Goal: Task Accomplishment & Management: Use online tool/utility

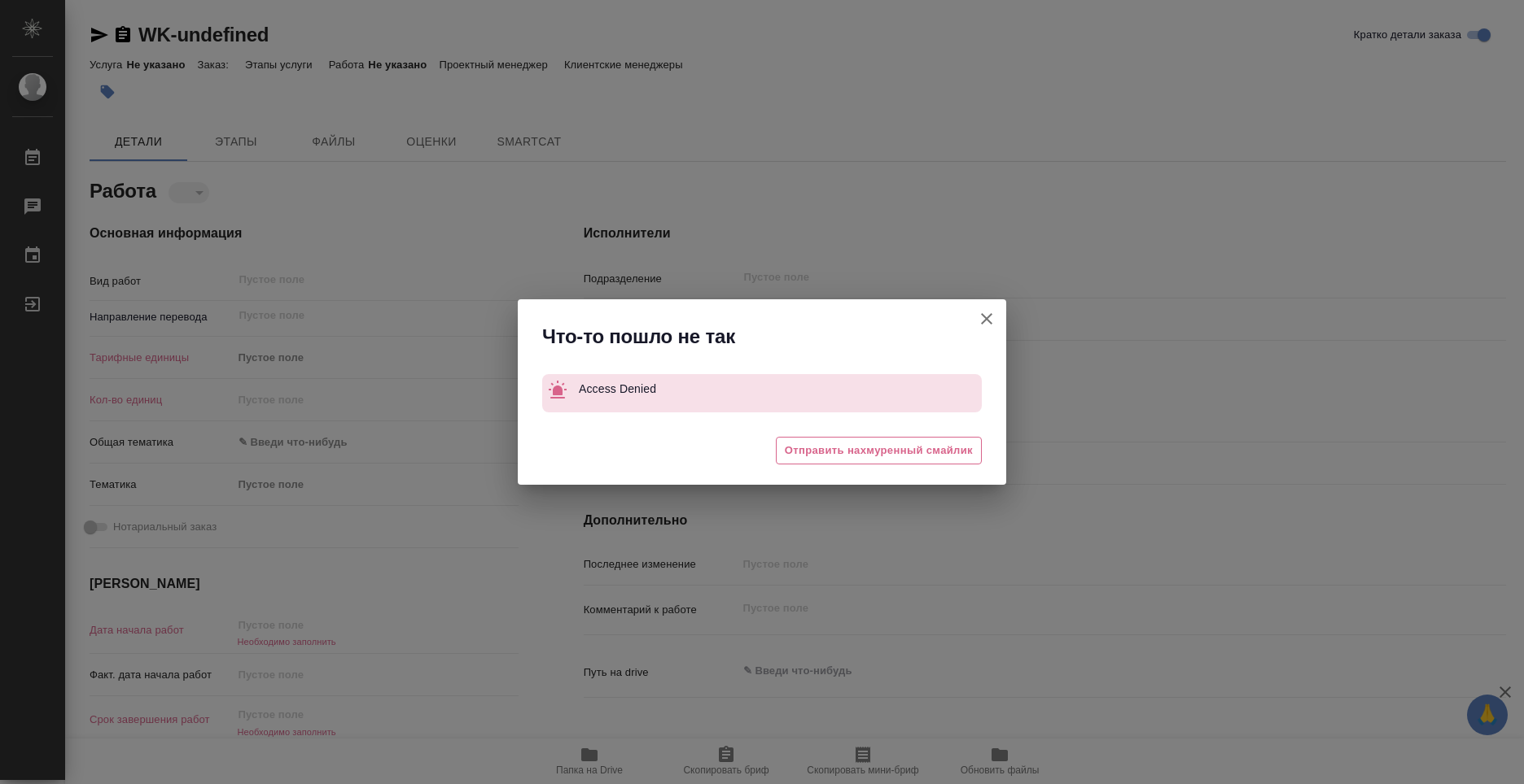
click at [995, 313] on icon "button" at bounding box center [987, 319] width 20 height 20
type textarea "x"
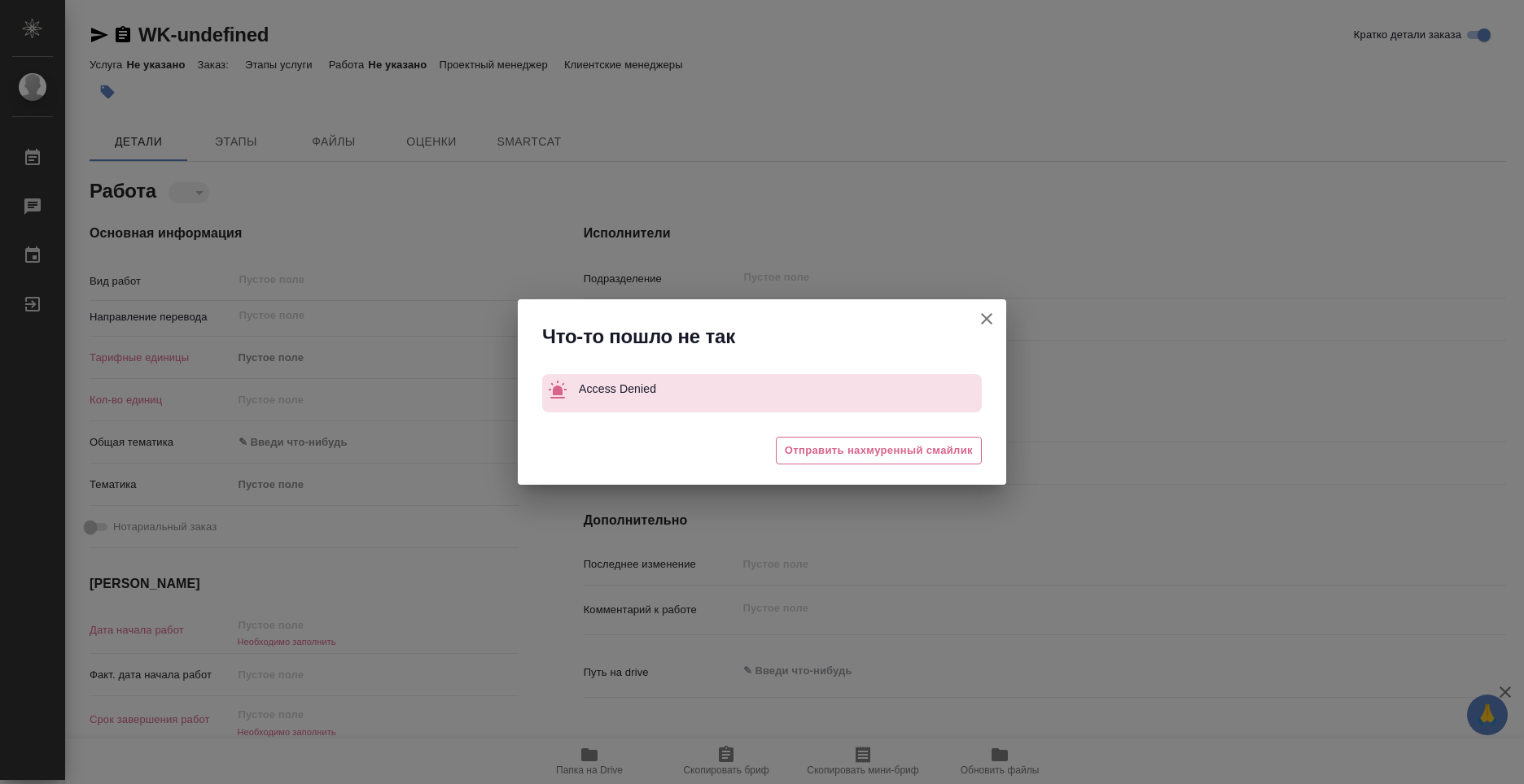
type textarea "x"
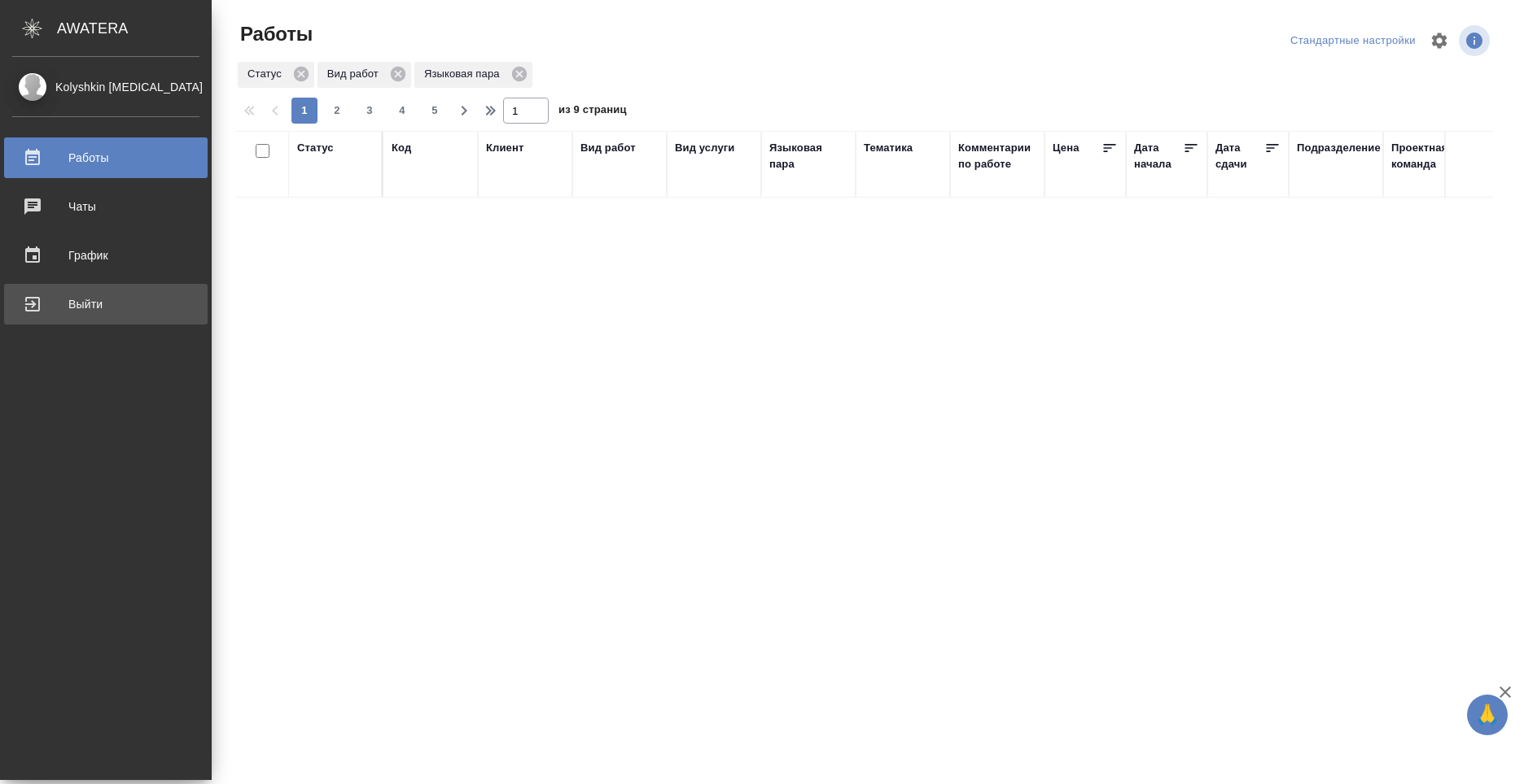
click at [66, 309] on div "Выйти" at bounding box center [106, 304] width 188 height 24
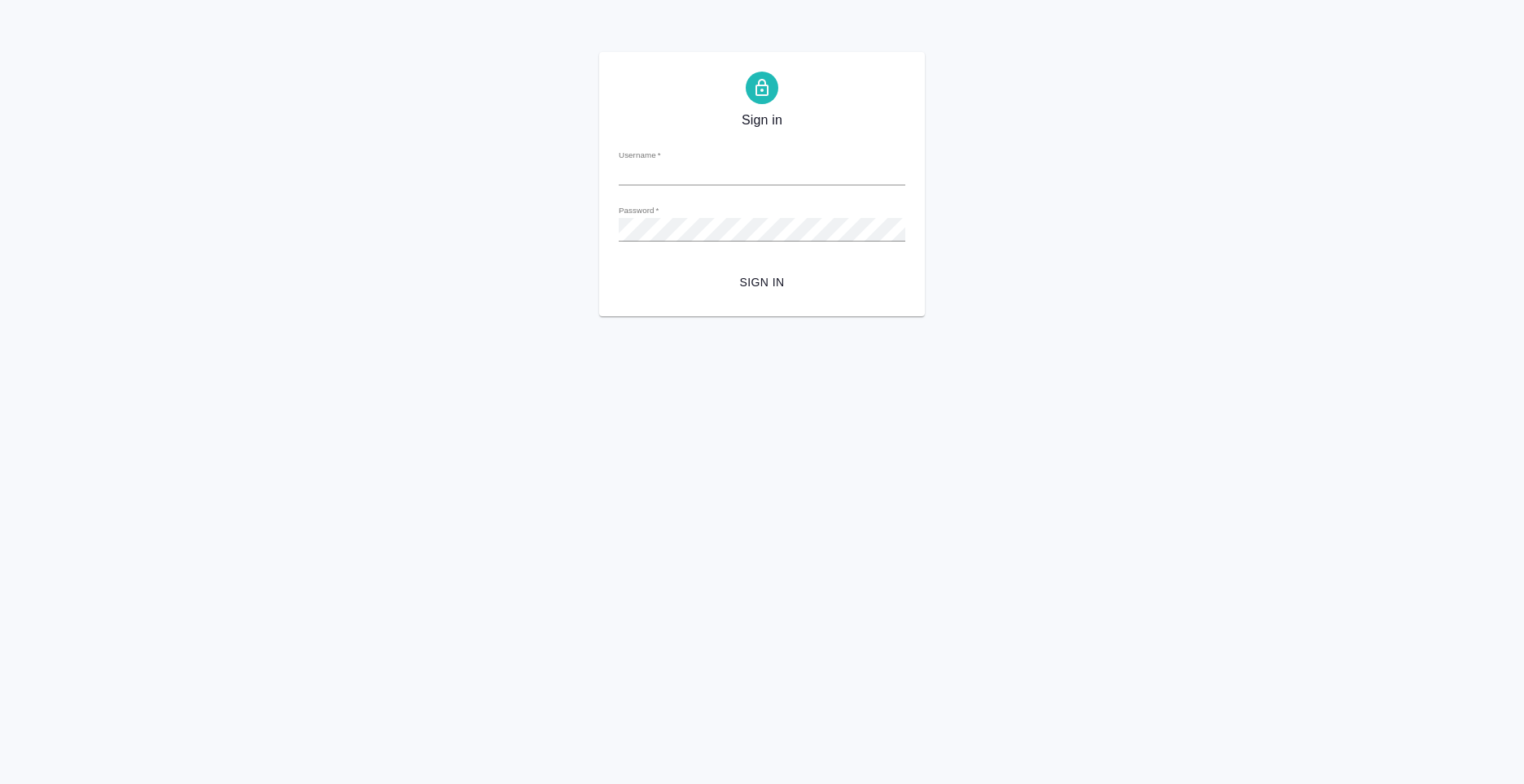
type input "n.kolyshkin@awatera.com"
click at [763, 281] on span "Sign in" at bounding box center [762, 282] width 261 height 21
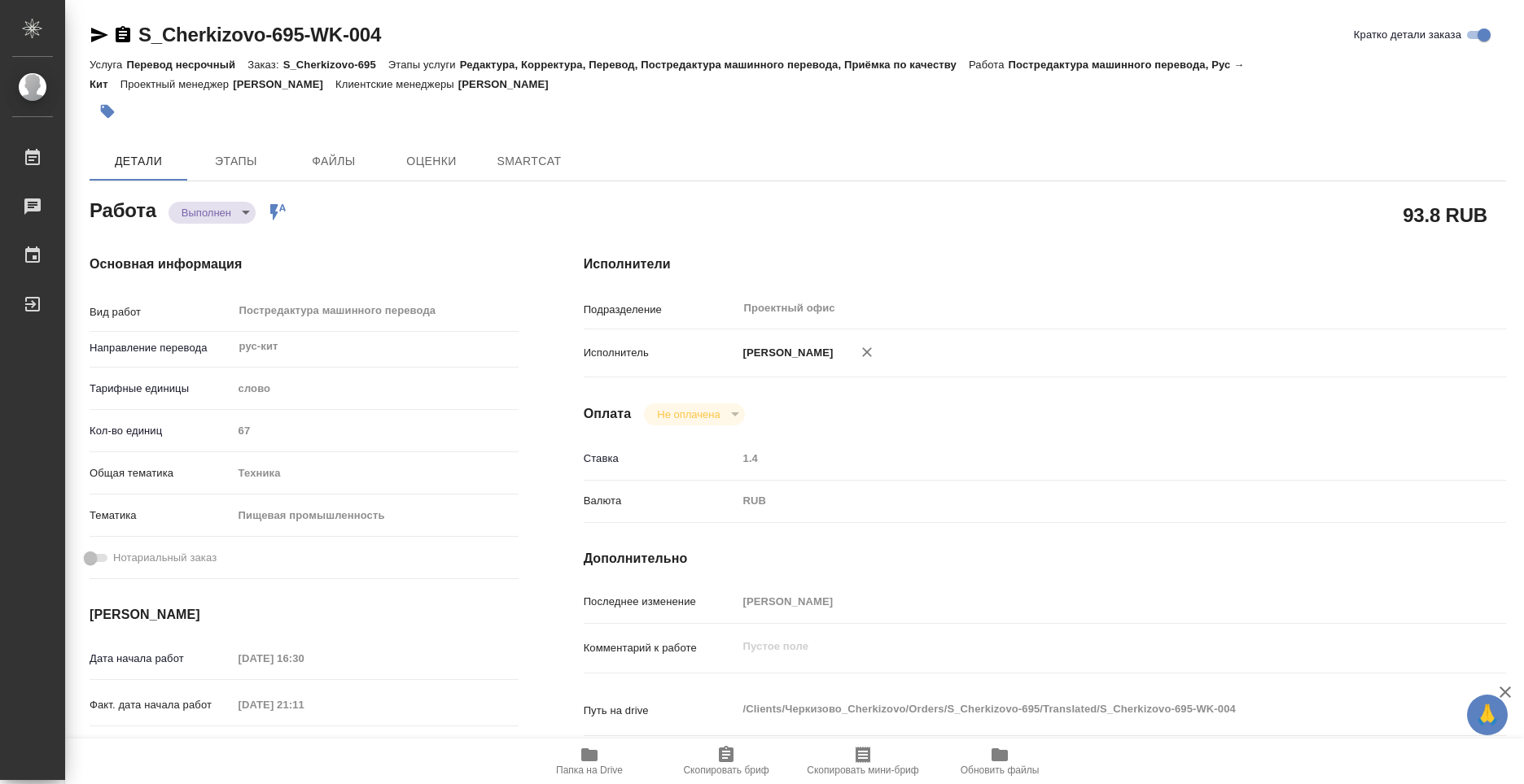
type textarea "x"
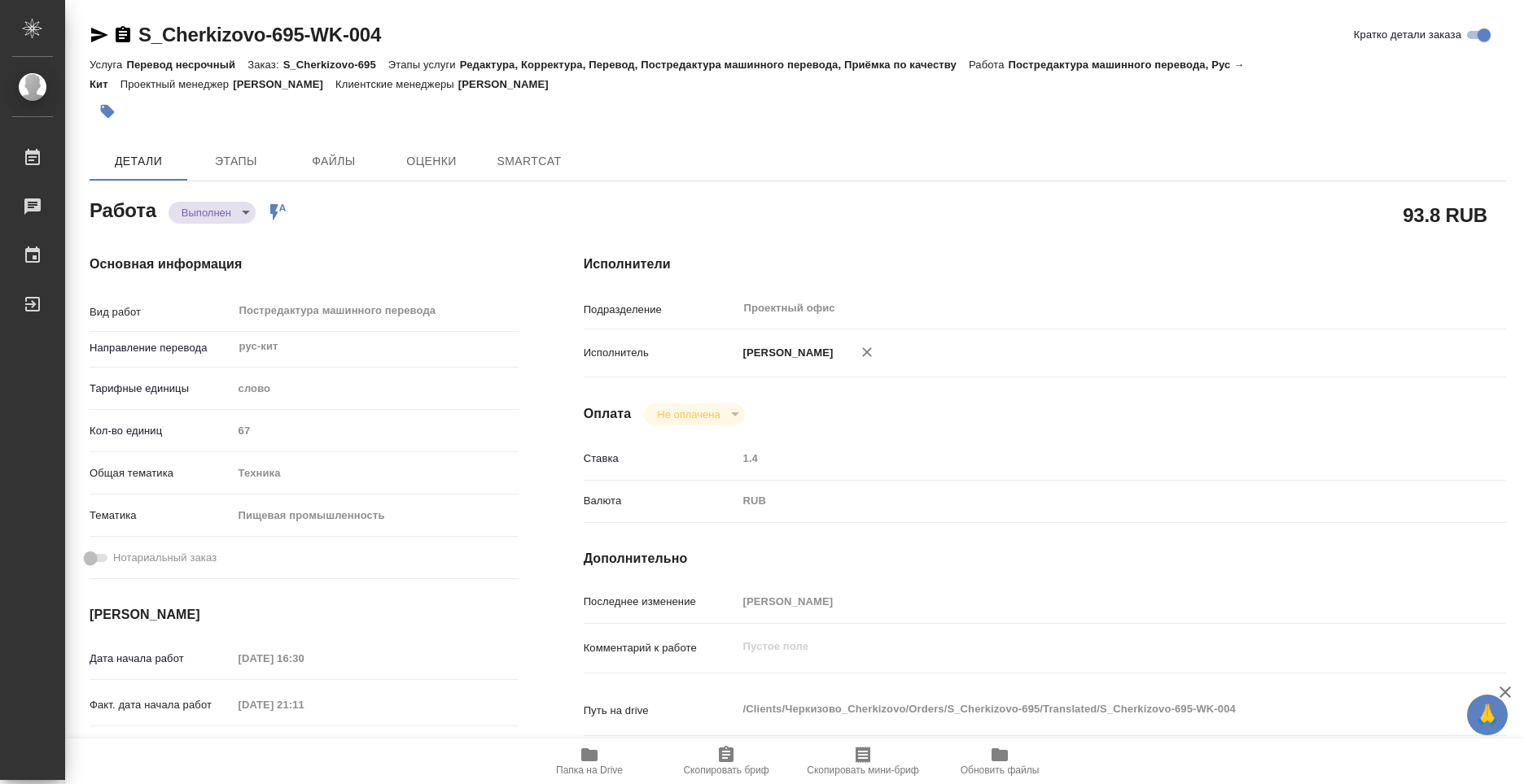
type textarea "x"
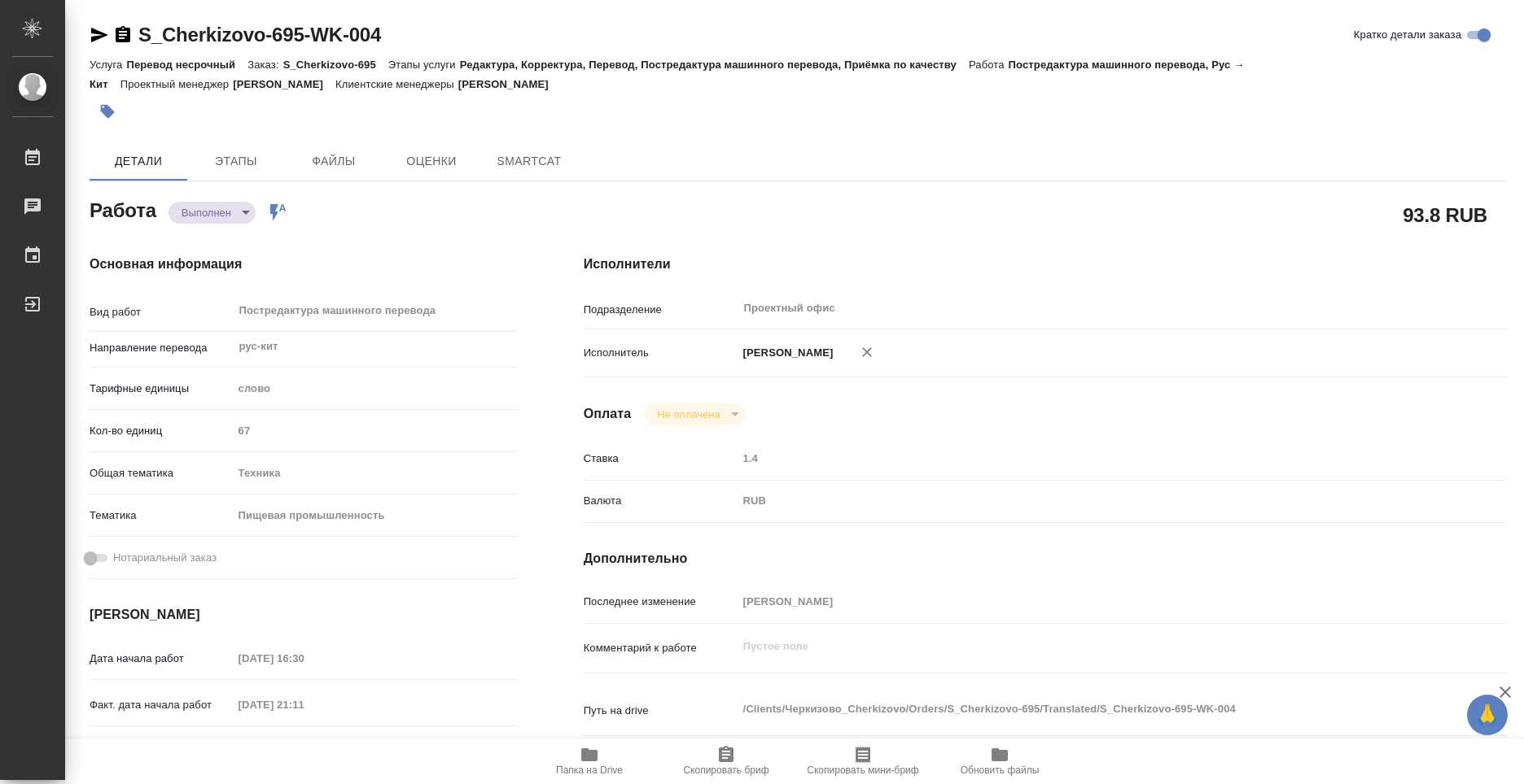
type textarea "x"
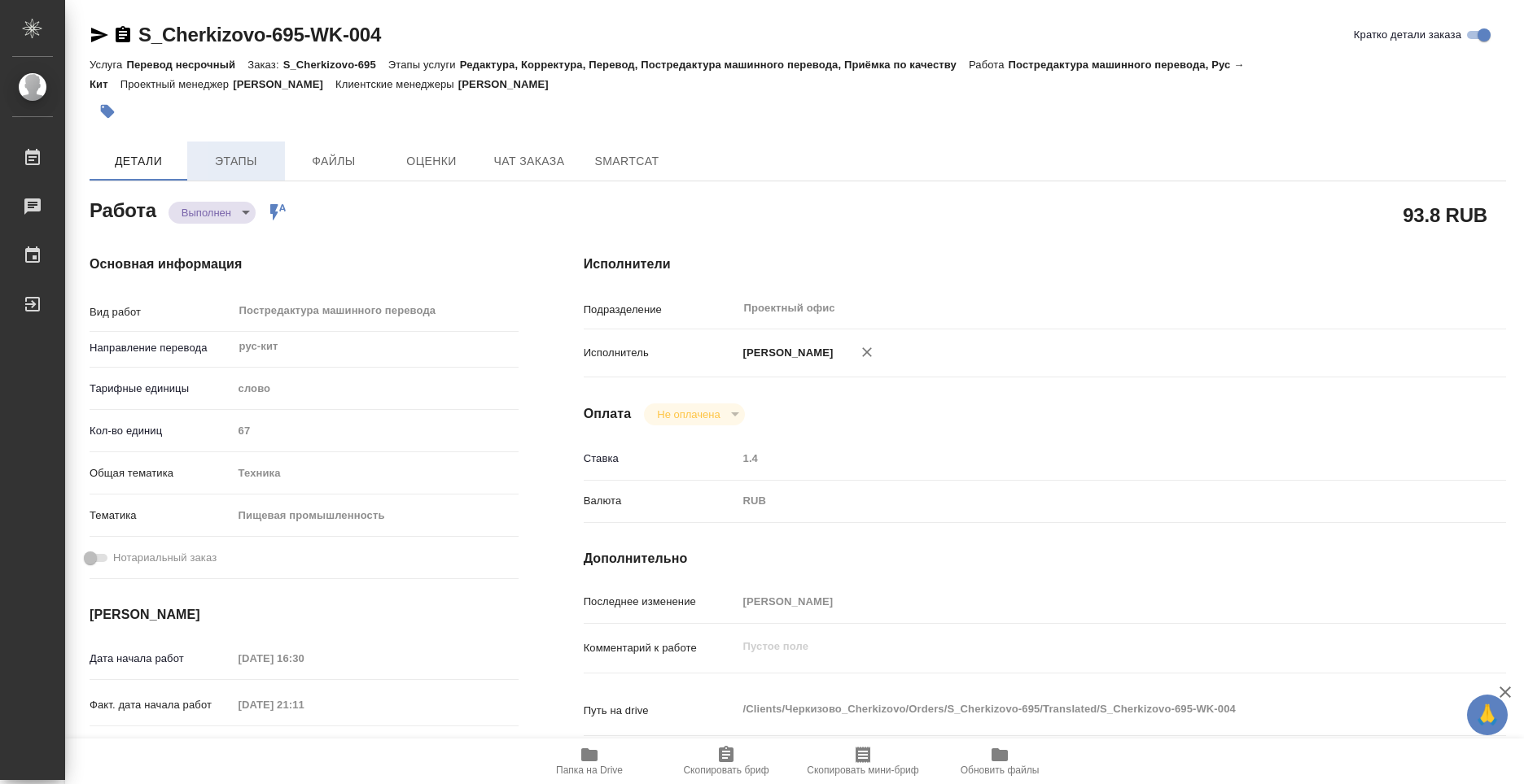
type textarea "x"
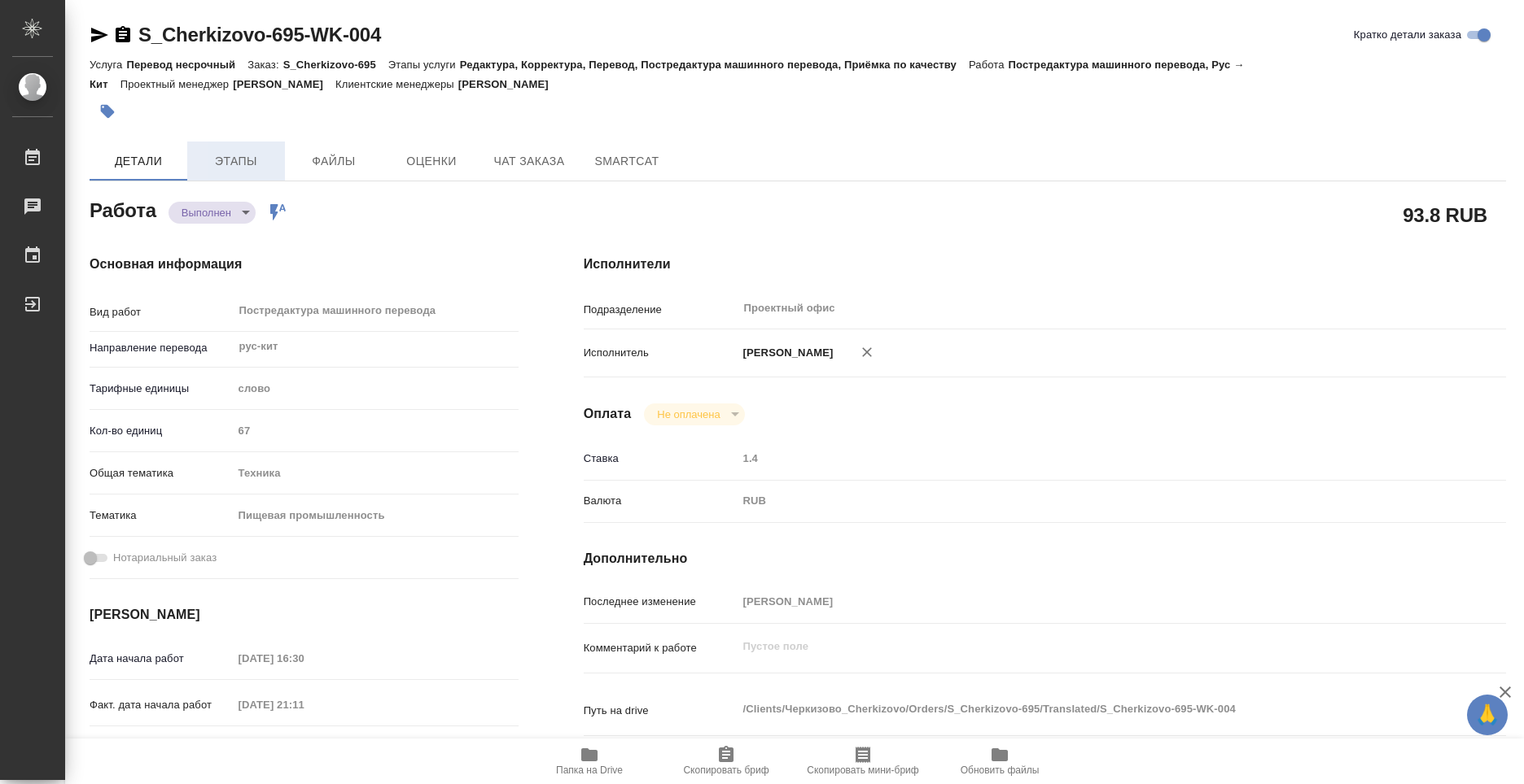
type textarea "x"
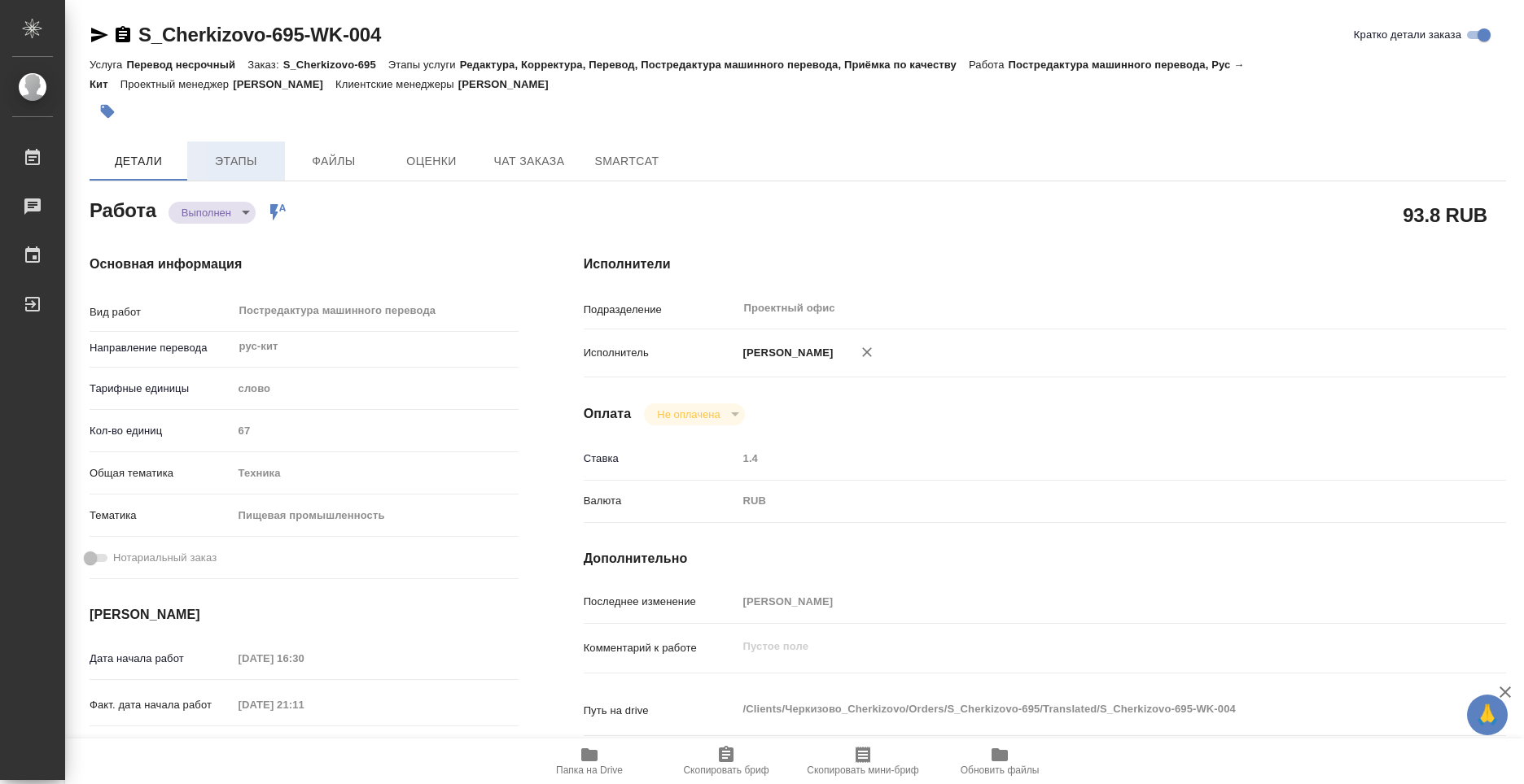
click at [240, 174] on button "Этапы" at bounding box center [236, 161] width 98 height 39
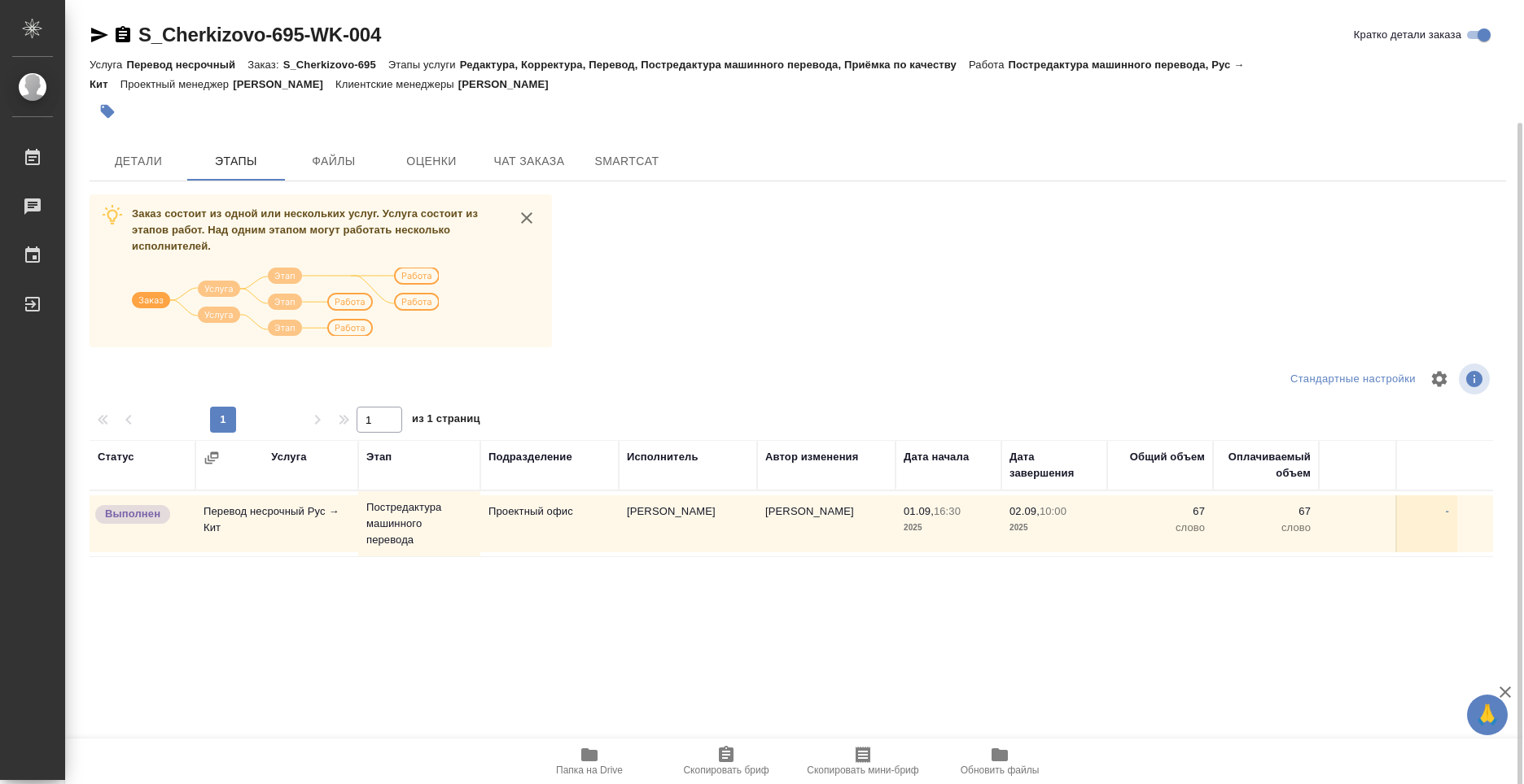
scroll to position [63, 0]
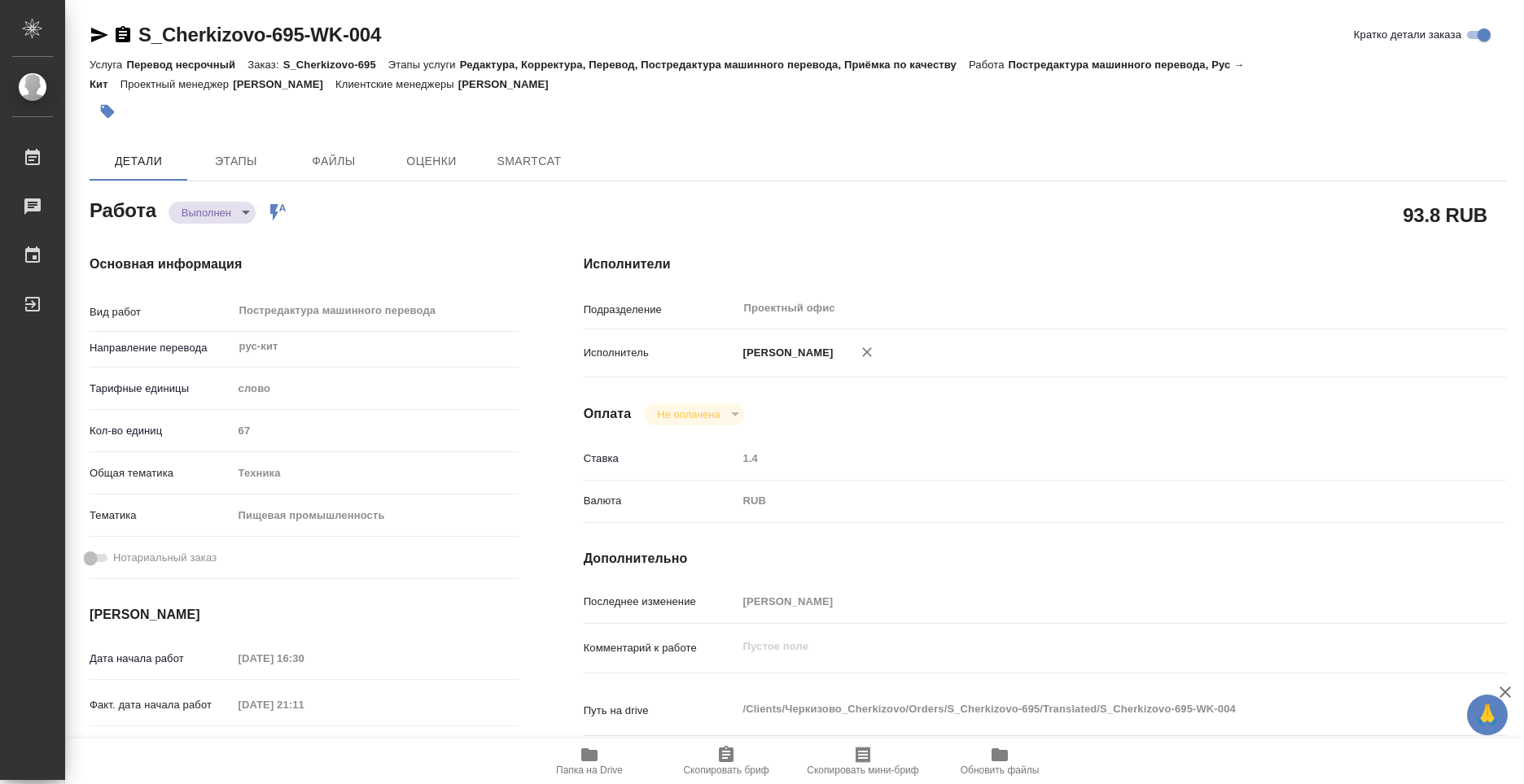
type textarea "x"
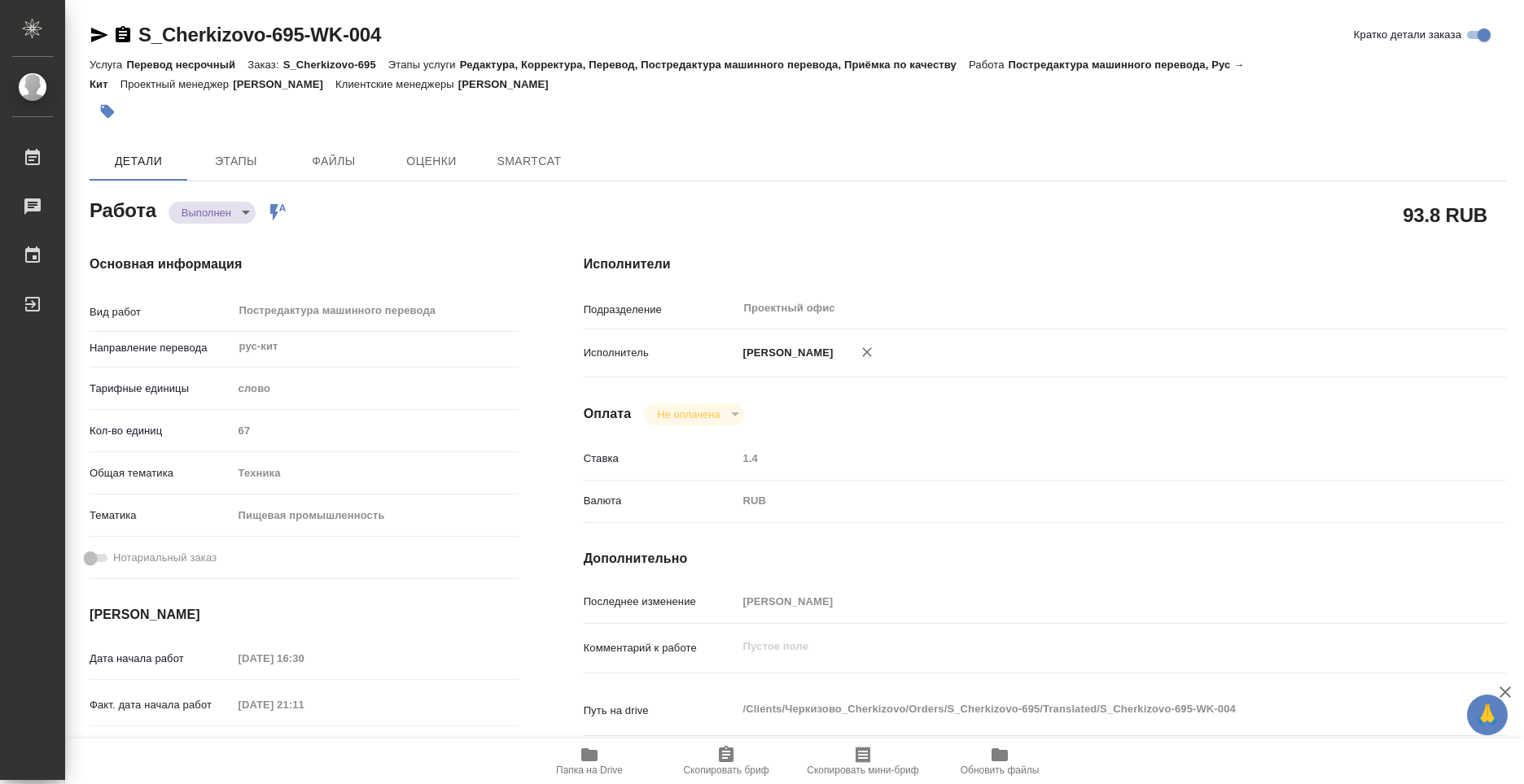
type textarea "x"
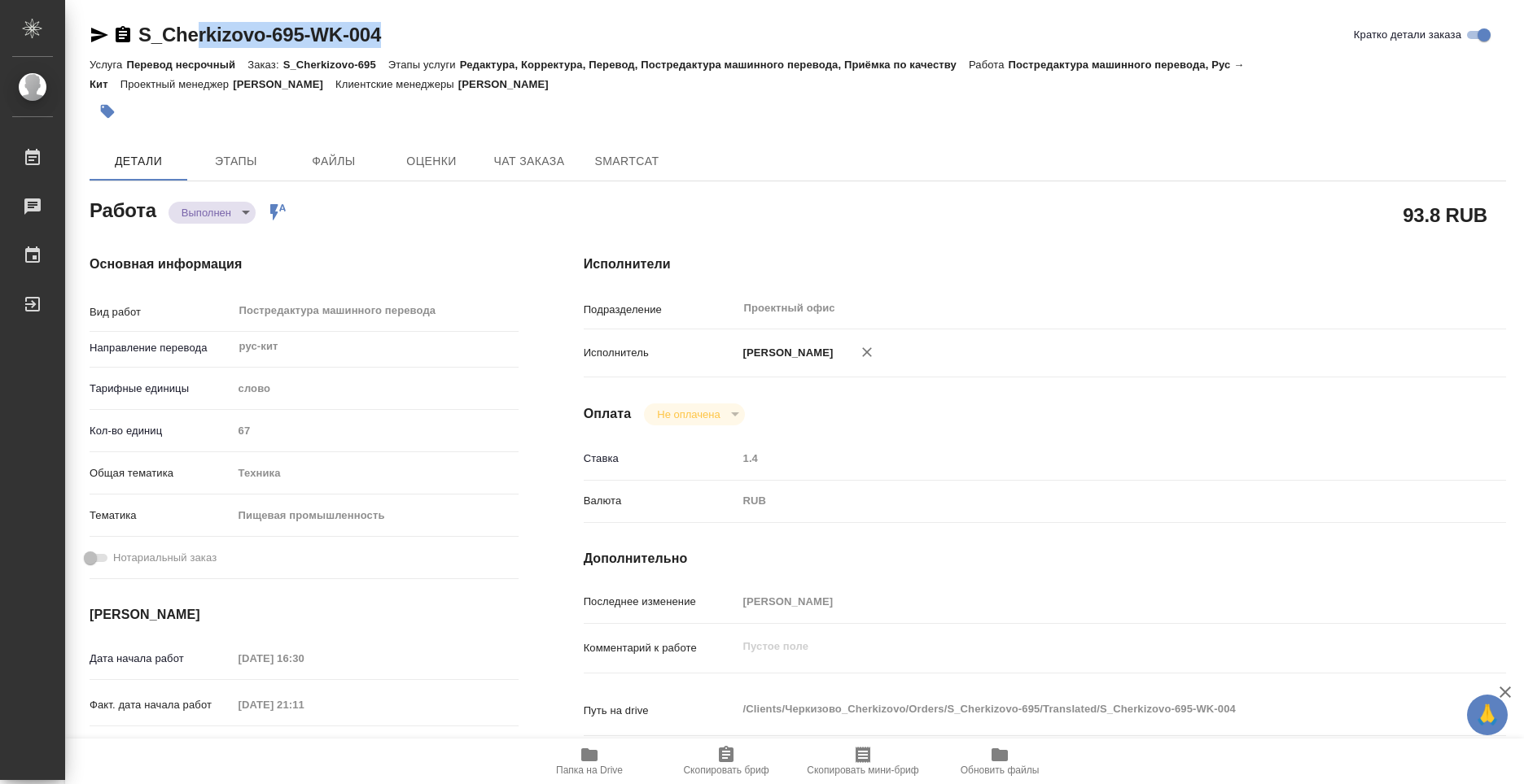
type textarea "x"
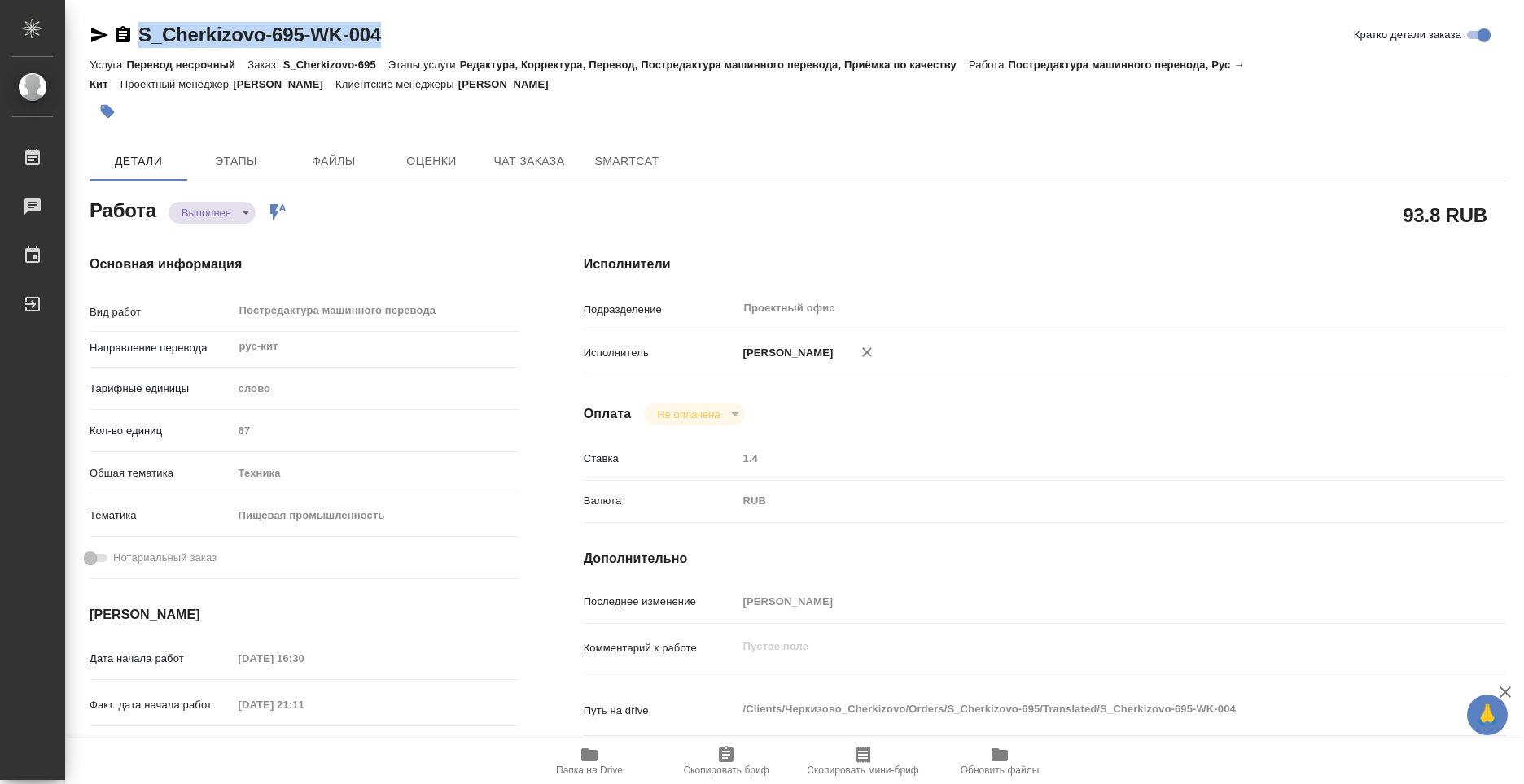
drag, startPoint x: 407, startPoint y: 34, endPoint x: 143, endPoint y: 33, distance: 264.0
click at [143, 33] on div "S_Cherkizovo-695-WK-004 Кратко детали заказа" at bounding box center [798, 35] width 1417 height 26
type textarea "x"
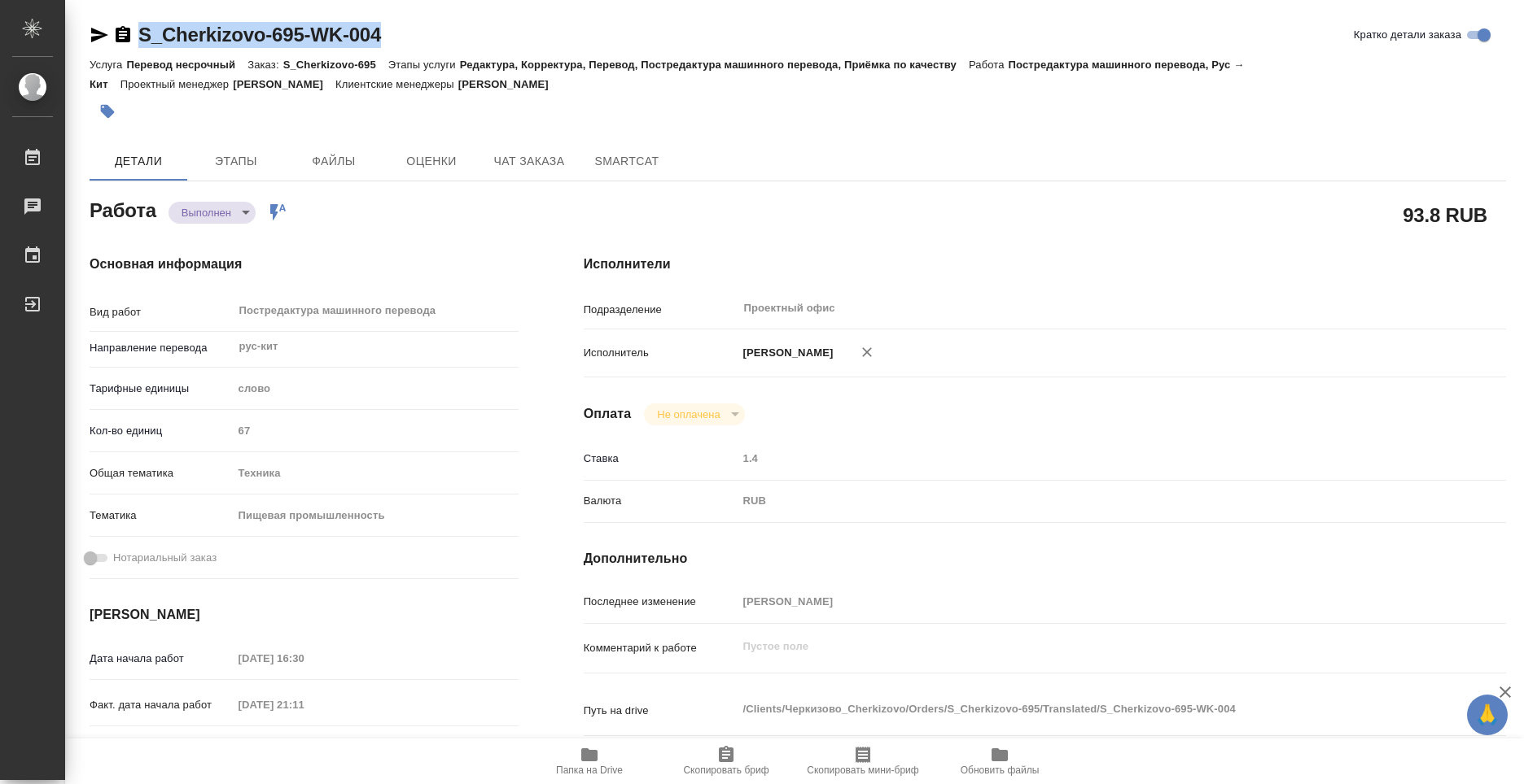
type textarea "x"
copy link "S_Cherkizovo-695-WK-004"
